Goal: Transaction & Acquisition: Purchase product/service

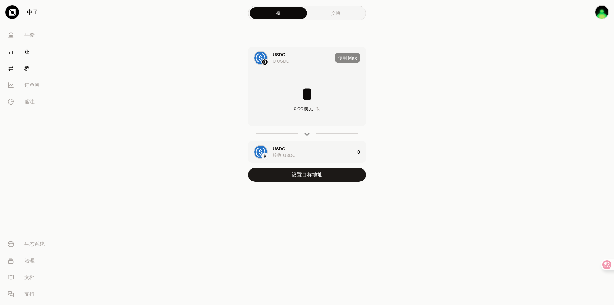
click at [25, 52] on font "赚" at bounding box center [26, 51] width 5 height 7
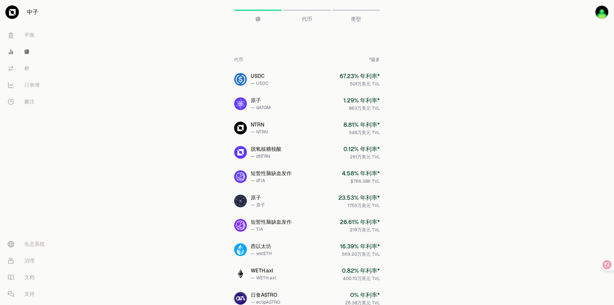
click at [151, 96] on main "赚 赚 代币 类型 代币 *最多 USDC — USDC 67.23 % 年利率* 501万美元 TVL 原子 — dATOM 1.29 % 年利率* 863…" at bounding box center [343, 252] width 542 height 505
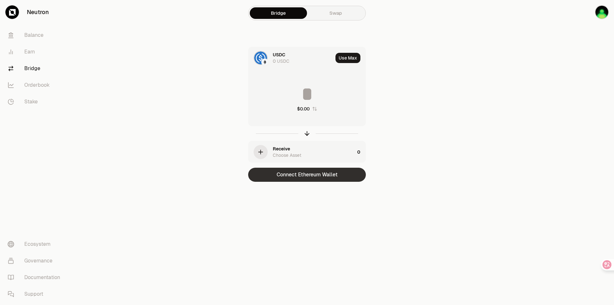
click at [311, 174] on button "Connect Ethereum Wallet" at bounding box center [307, 175] width 118 height 14
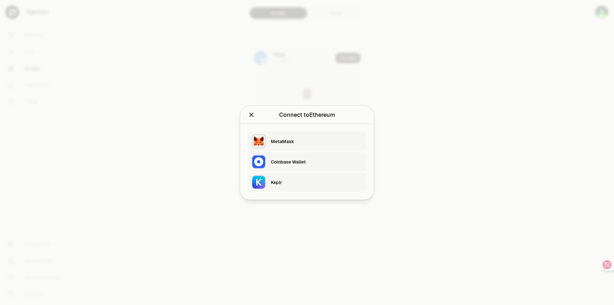
click at [292, 180] on div "Keplr" at bounding box center [316, 182] width 91 height 6
